Goal: Task Accomplishment & Management: Complete application form

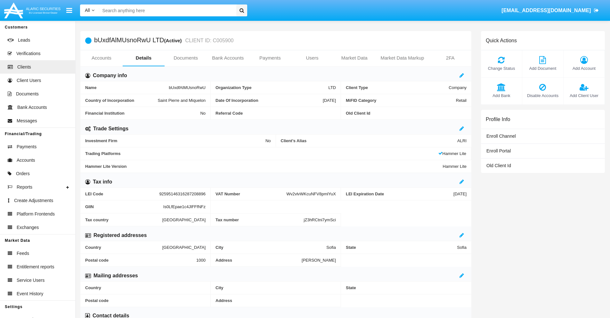
click at [228, 58] on link "Bank Accounts" at bounding box center [228, 57] width 42 height 15
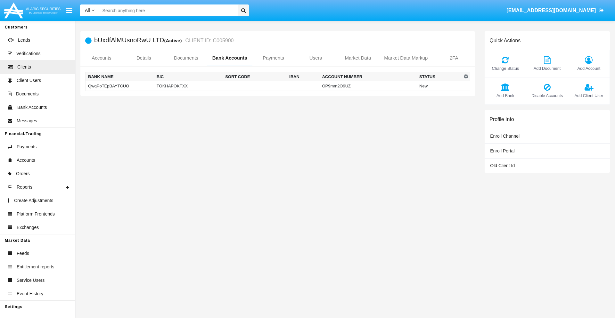
click at [120, 86] on td "QwqPoTEpBAYTCUO" at bounding box center [120, 86] width 69 height 10
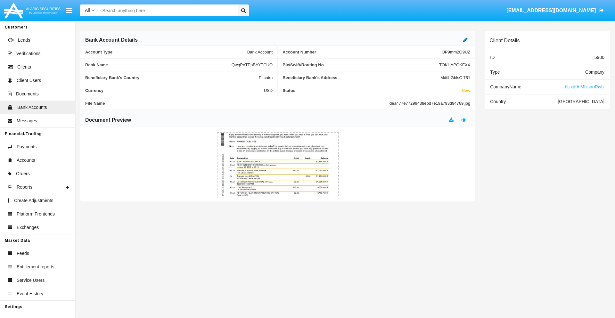
click at [466, 40] on icon at bounding box center [465, 39] width 4 height 5
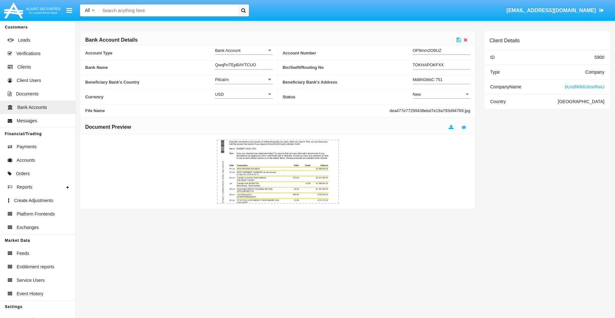
click at [442, 94] on div "New" at bounding box center [439, 94] width 52 height 5
click at [442, 110] on span "Active" at bounding box center [442, 110] width 58 height 12
click at [459, 40] on icon at bounding box center [459, 39] width 4 height 5
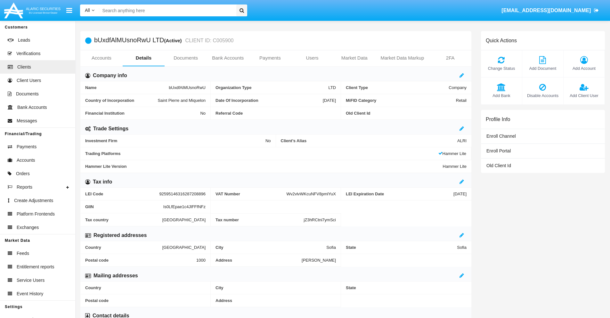
click at [228, 58] on link "Bank Accounts" at bounding box center [228, 57] width 42 height 15
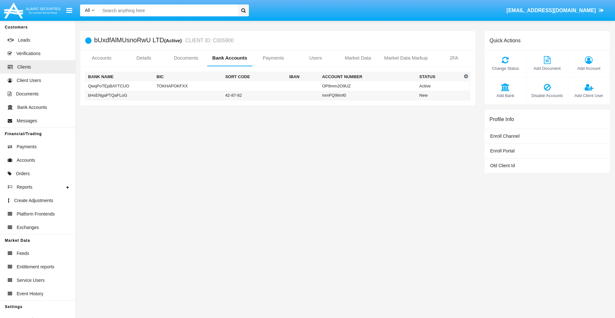
click at [120, 95] on td "bHxENgaPTQaFLoG" at bounding box center [120, 96] width 69 height 10
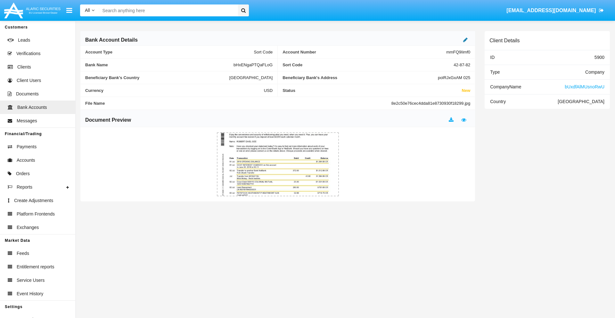
click at [466, 40] on icon at bounding box center [465, 39] width 4 height 5
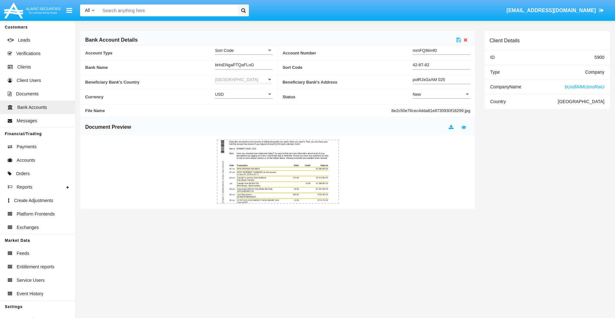
click at [442, 94] on div "New" at bounding box center [439, 94] width 52 height 5
click at [442, 110] on span "Active" at bounding box center [442, 110] width 58 height 12
click at [459, 40] on icon at bounding box center [459, 39] width 4 height 5
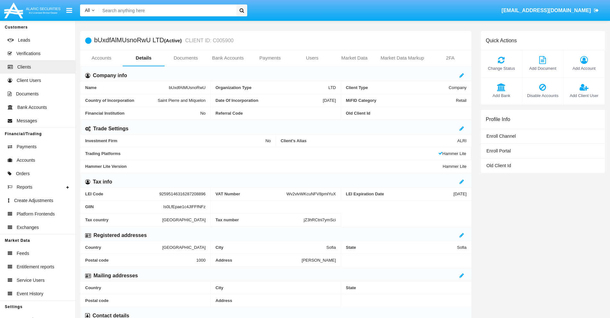
click at [501, 95] on span "Add Bank" at bounding box center [501, 96] width 35 height 6
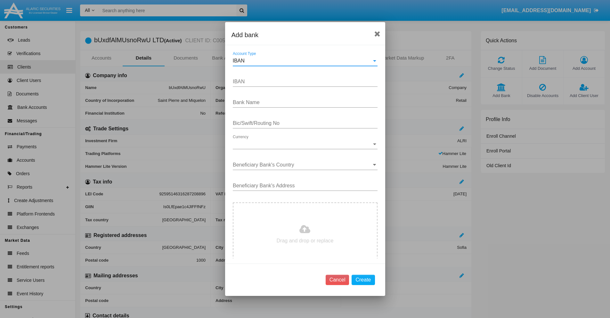
click at [303, 61] on div "IBAN" at bounding box center [302, 61] width 139 height 6
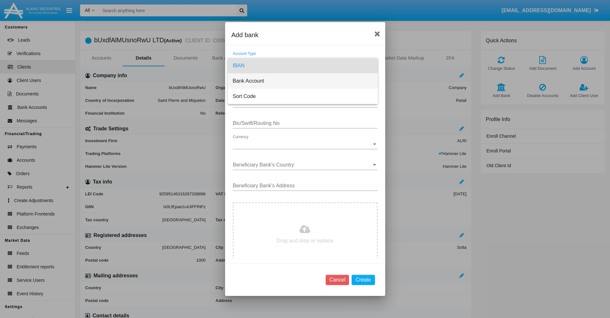
click at [303, 81] on span "Bank Account" at bounding box center [303, 80] width 140 height 15
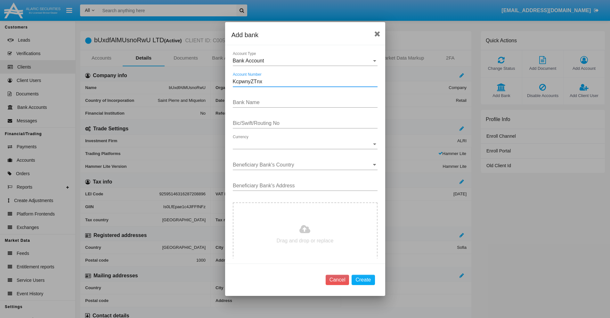
type input "KcpwnyZTnx"
type input "zsjjASlbSJgyGSb"
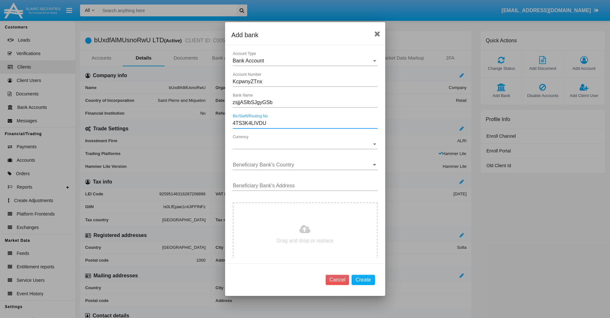
type input "4TS3K4LIVDU"
click at [303, 144] on span "Currency" at bounding box center [302, 144] width 139 height 6
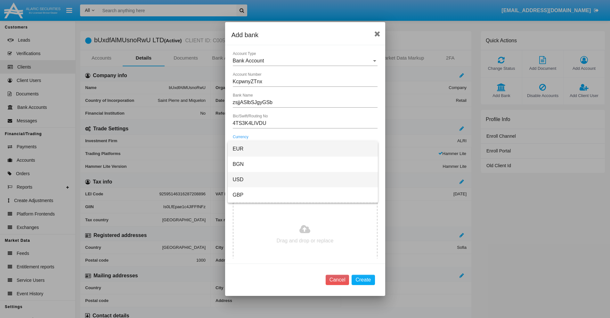
click at [303, 180] on span "USD" at bounding box center [303, 179] width 140 height 15
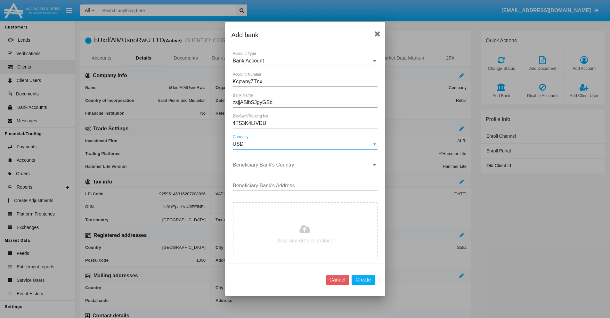
click at [303, 165] on input "Beneficiary Bank's Country" at bounding box center [305, 165] width 145 height 6
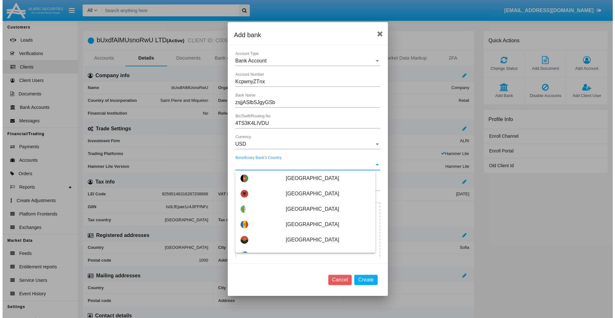
scroll to position [1856, 0]
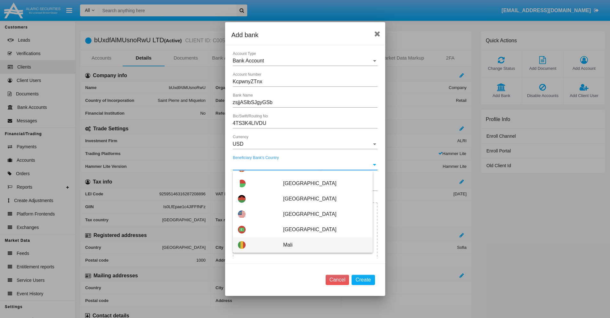
click at [322, 245] on span "Mali" at bounding box center [325, 244] width 84 height 15
type input "Mali"
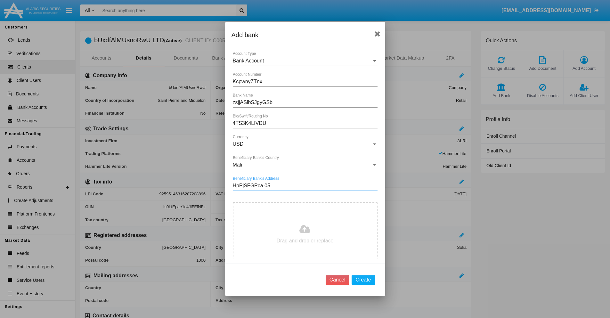
type input "HpPjSFGPca 057"
type input "C:\fakepath\bank-statement.png"
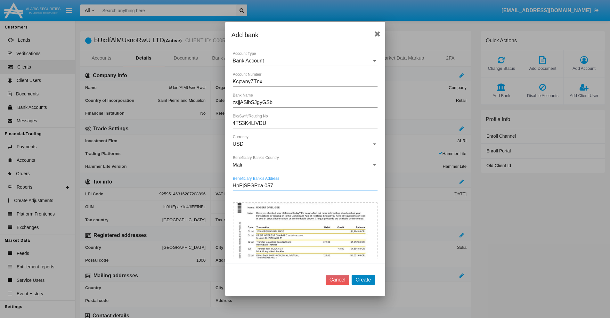
click at [363, 280] on button "Create" at bounding box center [363, 280] width 23 height 10
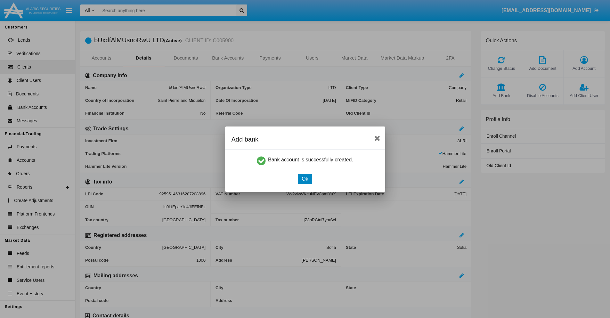
click at [305, 179] on button "Ok" at bounding box center [305, 179] width 14 height 10
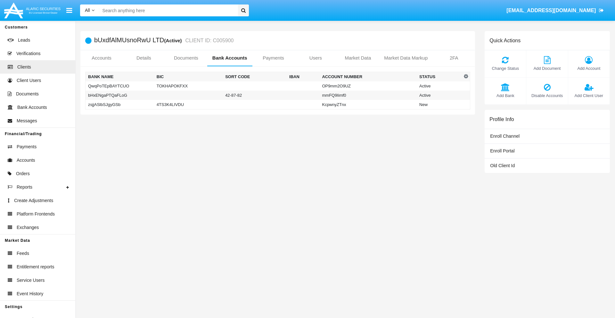
click at [120, 104] on td "zsjjASlbSJgyGSb" at bounding box center [120, 105] width 69 height 10
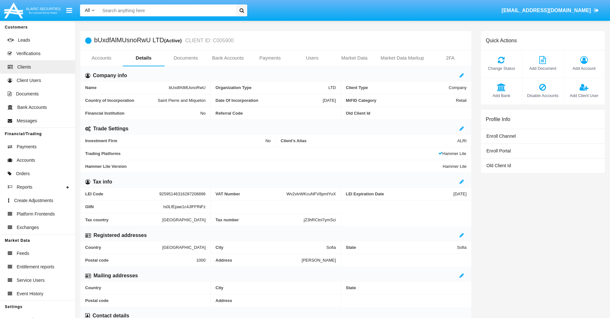
click at [501, 95] on span "Add Bank" at bounding box center [501, 96] width 35 height 6
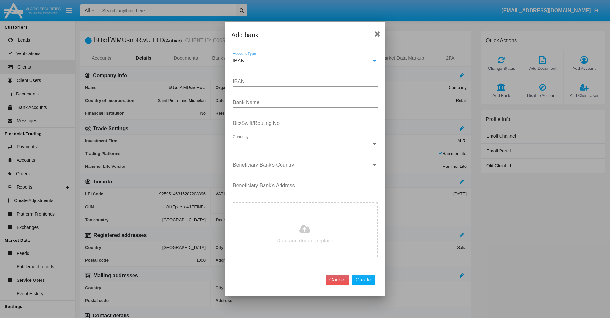
click at [303, 61] on div "IBAN" at bounding box center [302, 61] width 139 height 6
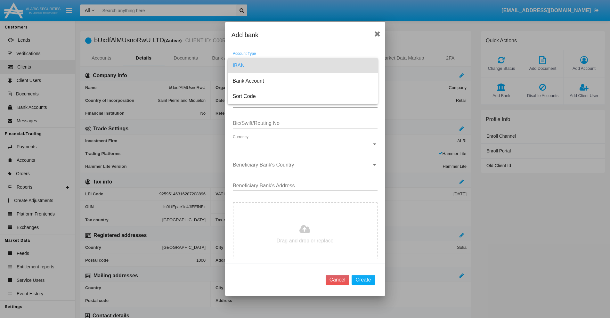
click at [303, 66] on span "IBAN" at bounding box center [303, 65] width 140 height 15
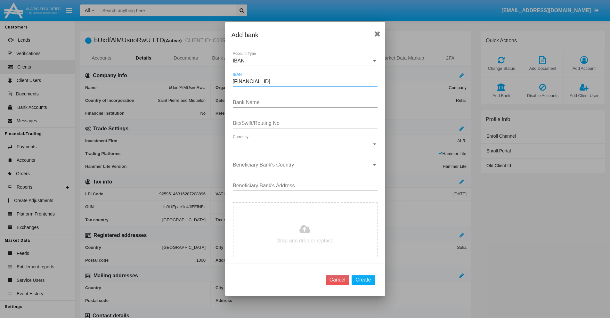
type input "[FINANCIAL_ID]"
type input "gwLcPTMyNcYlIEy"
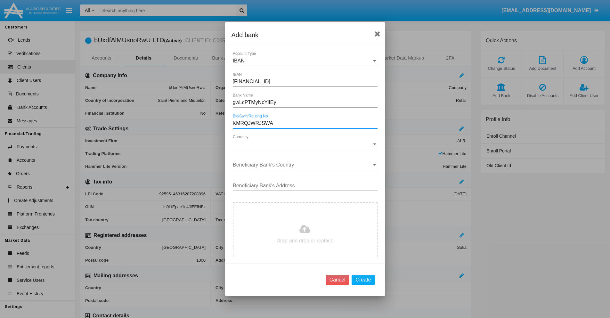
type input "KMRQJWRJSWA"
click at [303, 144] on span "Currency" at bounding box center [302, 144] width 139 height 6
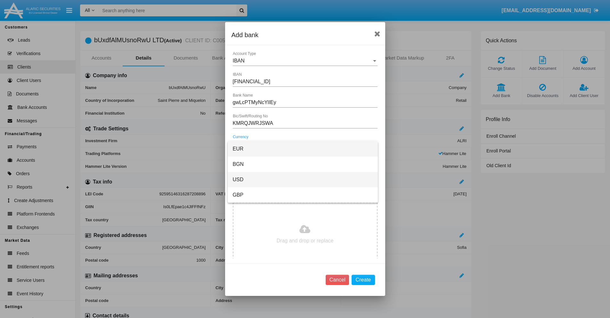
click at [303, 180] on span "USD" at bounding box center [303, 179] width 140 height 15
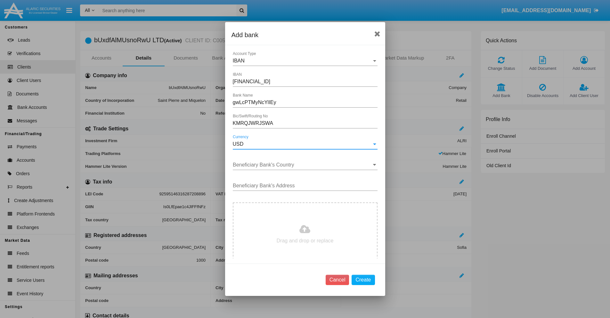
click at [303, 165] on input "Beneficiary Bank's Country" at bounding box center [305, 165] width 145 height 6
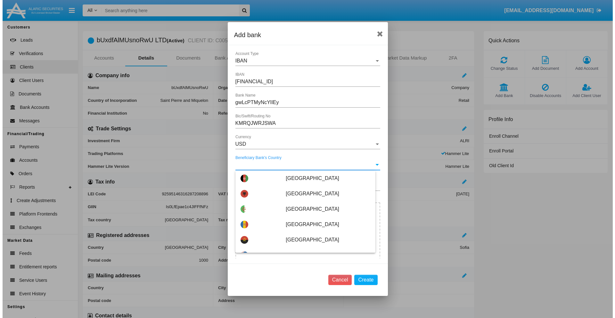
scroll to position [702, 0]
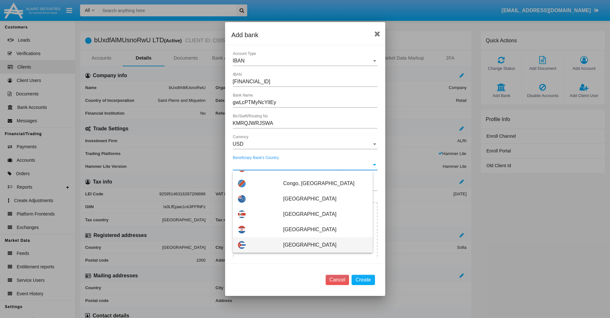
click at [322, 245] on span "Cuba" at bounding box center [325, 244] width 84 height 15
type input "Cuba"
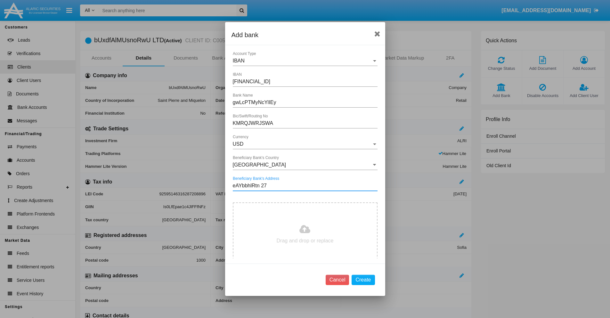
type input "eAYbbhlRtn 271"
type input "C:\fakepath\bank-statement.png"
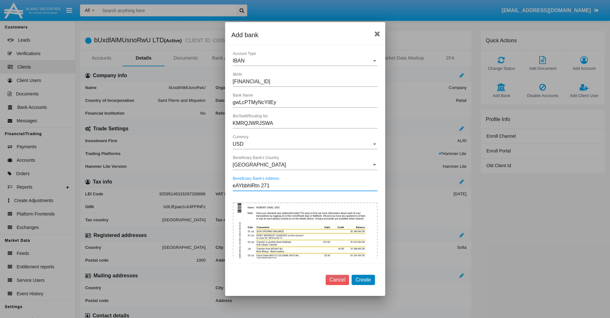
click at [363, 280] on button "Create" at bounding box center [363, 280] width 23 height 10
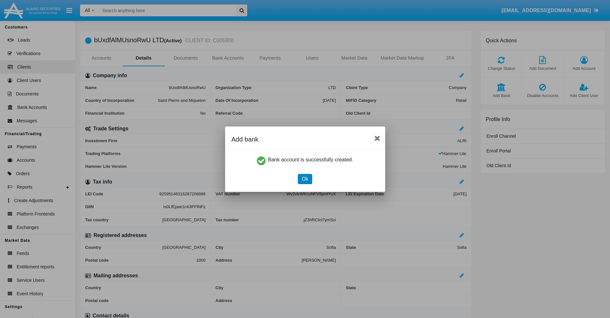
click at [305, 179] on button "Ok" at bounding box center [305, 179] width 14 height 10
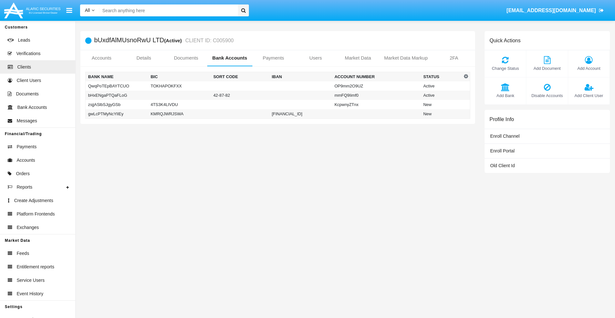
click at [117, 114] on td "gwLcPTMyNcYlIEy" at bounding box center [117, 114] width 63 height 10
